Goal: Ask a question

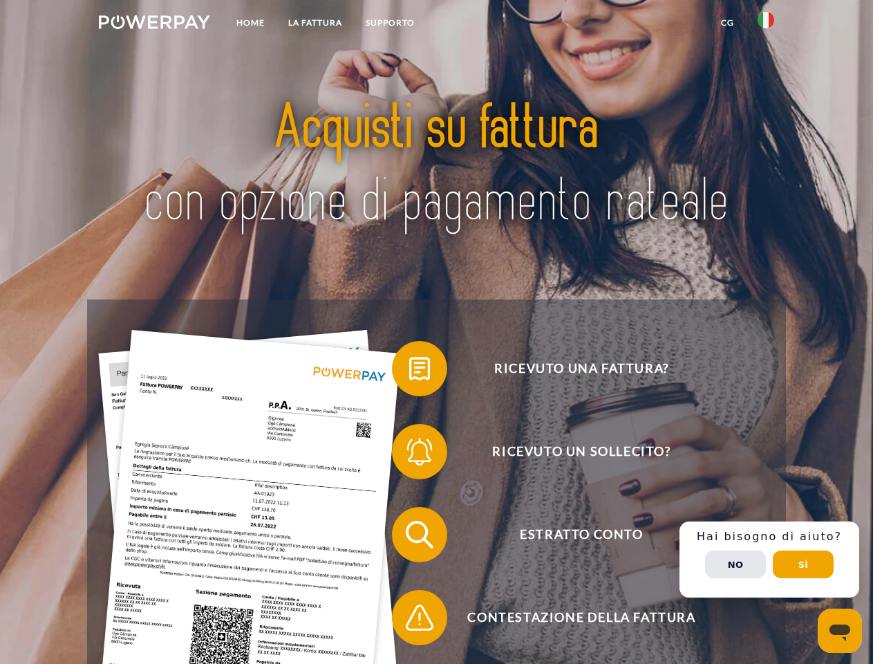
click at [154, 24] on img at bounding box center [154, 22] width 111 height 14
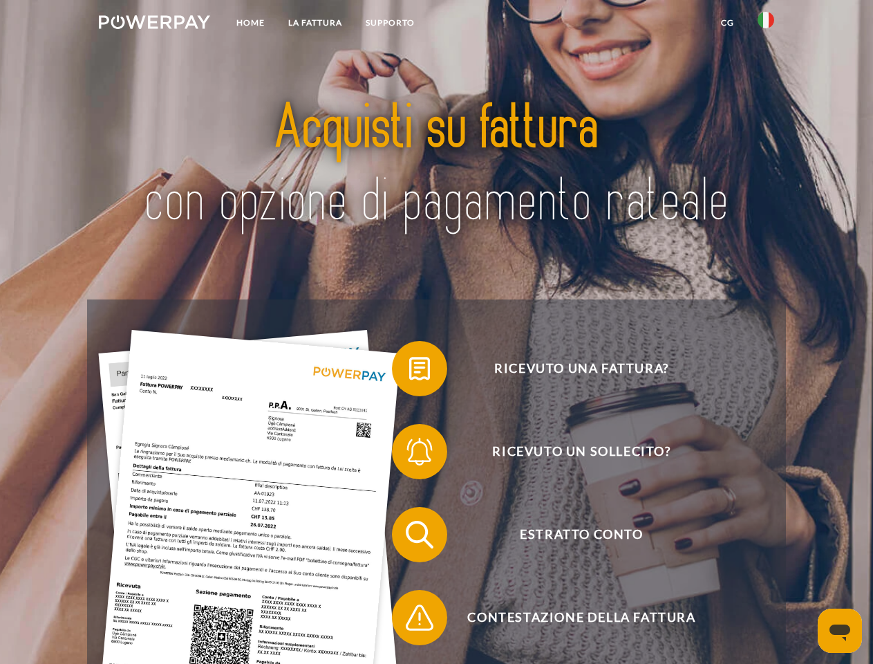
click at [766, 24] on img at bounding box center [766, 20] width 17 height 17
click at [727, 23] on link "CG" at bounding box center [727, 22] width 37 height 25
click at [409, 371] on span at bounding box center [398, 368] width 69 height 69
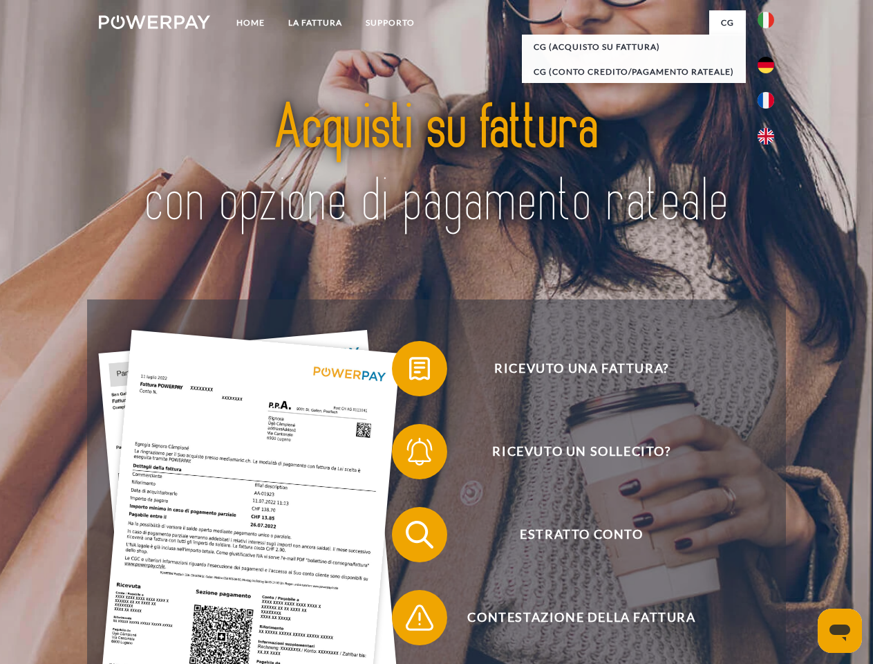
click at [409, 454] on span at bounding box center [398, 451] width 69 height 69
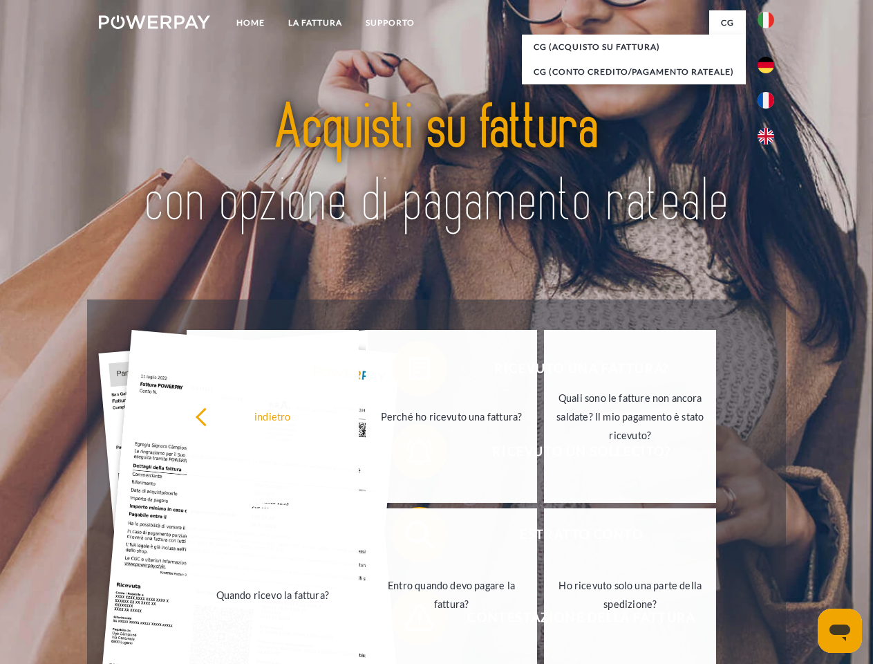
click at [409, 537] on link "Entro quando devo pagare la fattura?" at bounding box center [452, 594] width 172 height 173
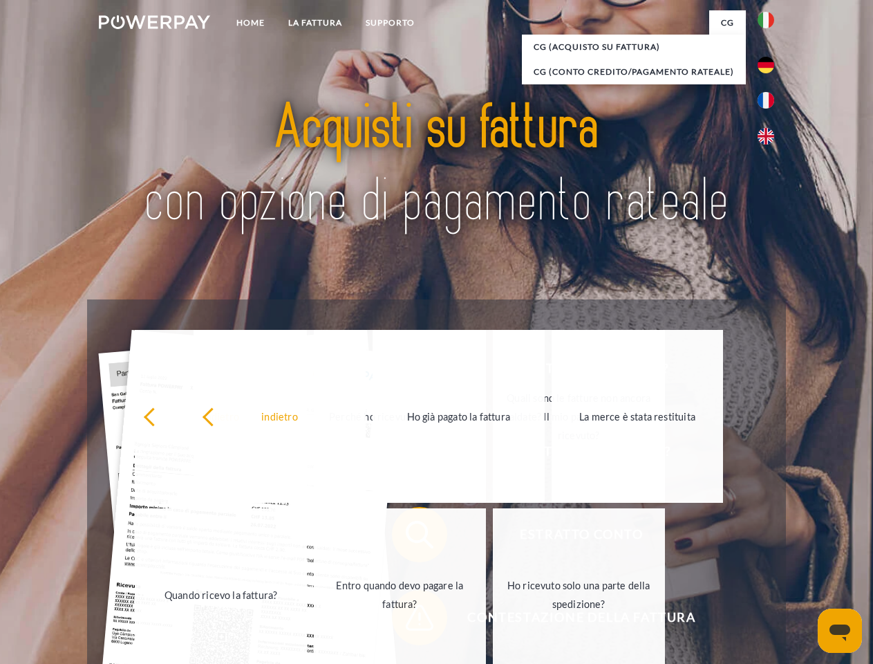
click at [409, 620] on span at bounding box center [398, 617] width 69 height 69
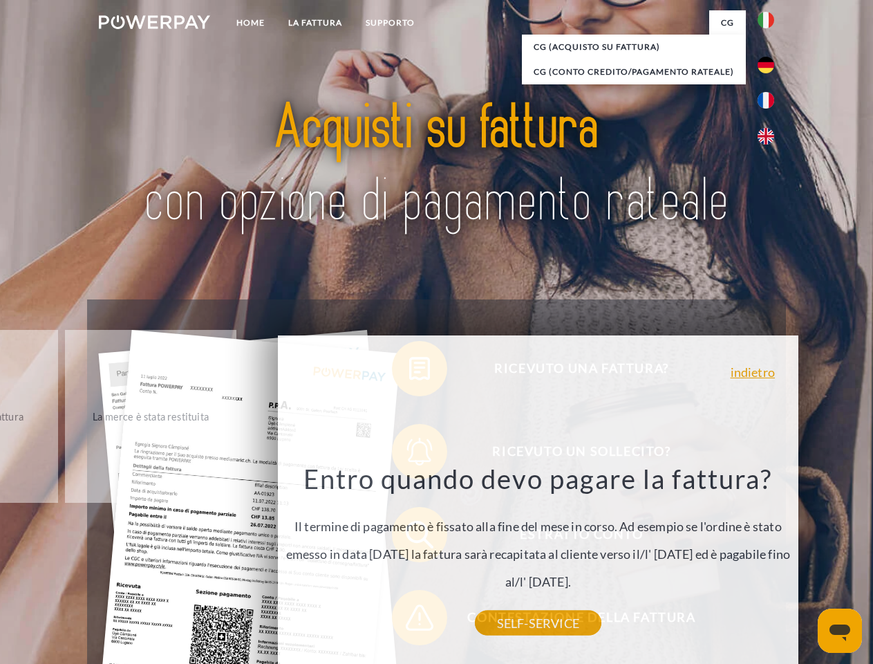
click at [770, 559] on div "Ricevuto una fattura? Ricevuto un sollecito? Estratto conto indietro" at bounding box center [436, 575] width 698 height 553
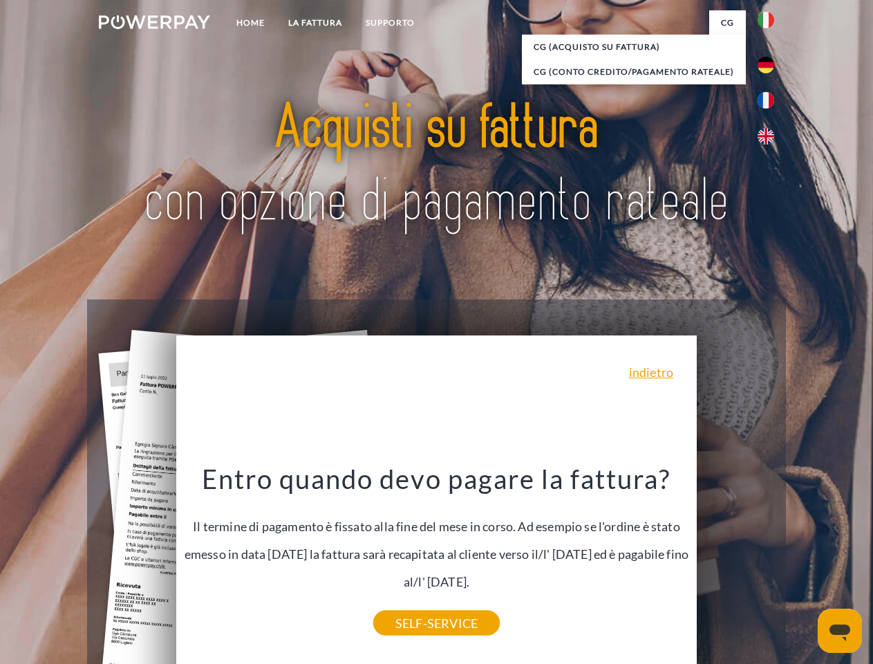
click at [736, 562] on span "Estratto conto" at bounding box center [581, 534] width 339 height 55
click at [803, 564] on header "Home LA FATTURA [GEOGRAPHIC_DATA]" at bounding box center [436, 477] width 873 height 955
